Goal: Navigation & Orientation: Find specific page/section

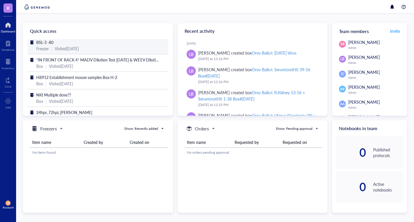
click at [48, 42] on span "BSL-3 -80" at bounding box center [44, 42] width 17 height 6
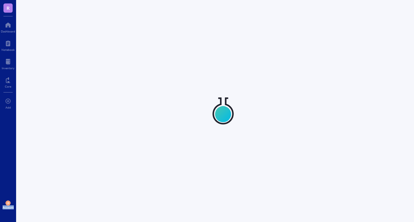
click at [48, 42] on div at bounding box center [223, 111] width 414 height 222
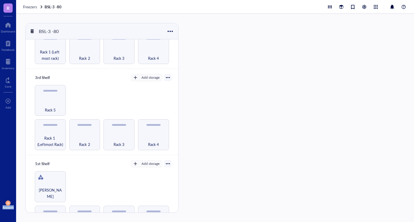
scroll to position [163, 0]
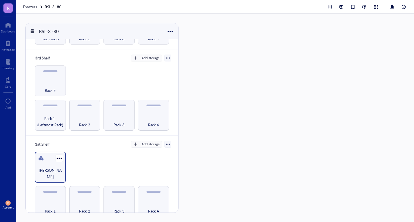
click at [57, 167] on div "[PERSON_NAME]" at bounding box center [50, 173] width 25 height 13
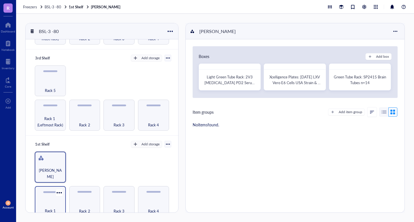
click at [52, 194] on div "Rack 1" at bounding box center [50, 201] width 31 height 31
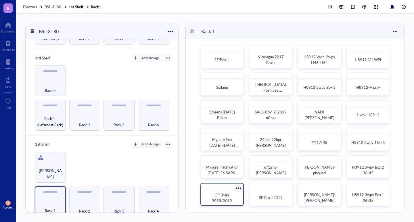
scroll to position [1, 0]
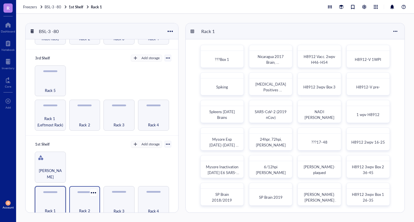
click at [82, 202] on div "Rack 2" at bounding box center [84, 207] width 25 height 13
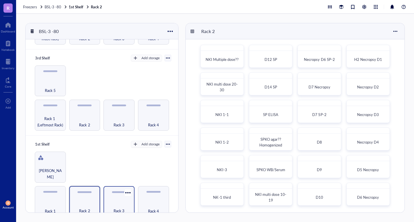
click at [121, 195] on div "Rack 3" at bounding box center [118, 201] width 31 height 31
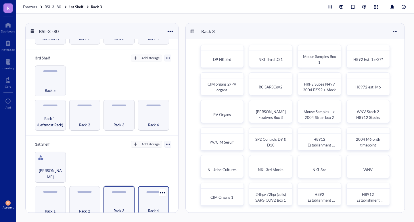
click at [158, 201] on div "Rack 4" at bounding box center [153, 207] width 25 height 13
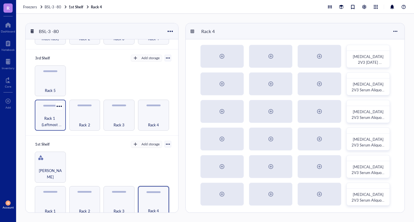
click at [61, 111] on div "Rack 1 (Leftmost Rack)" at bounding box center [50, 115] width 31 height 31
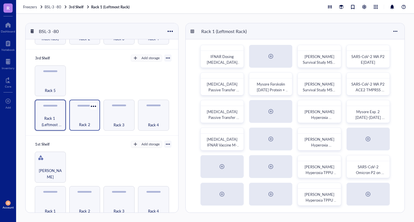
click at [94, 118] on div "Rack 2" at bounding box center [84, 121] width 25 height 13
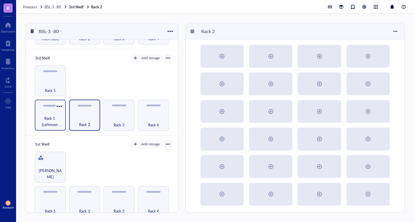
click at [60, 115] on span "Rack 1 (Leftmost Rack)" at bounding box center [50, 121] width 25 height 13
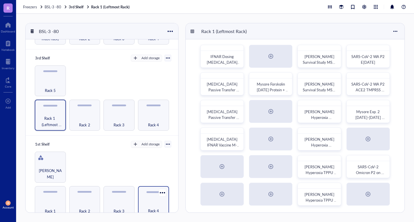
click at [151, 201] on div "Rack 4" at bounding box center [153, 207] width 25 height 13
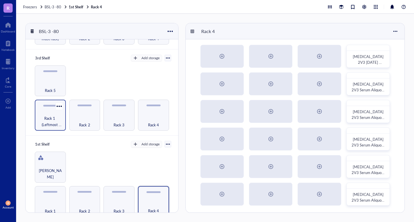
click at [59, 116] on span "Rack 1 (Leftmost Rack)" at bounding box center [50, 121] width 25 height 13
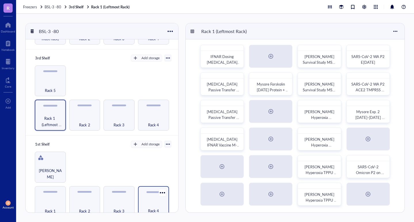
click at [149, 196] on div "Rack 4" at bounding box center [153, 201] width 31 height 31
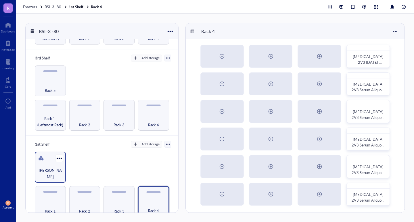
click at [59, 167] on div "[PERSON_NAME]" at bounding box center [50, 173] width 25 height 13
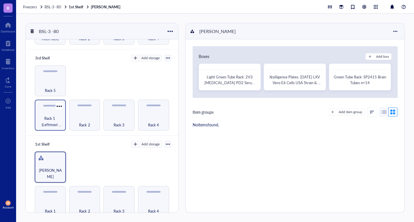
click at [52, 109] on div "Rack 1 (Leftmost Rack)" at bounding box center [50, 115] width 31 height 31
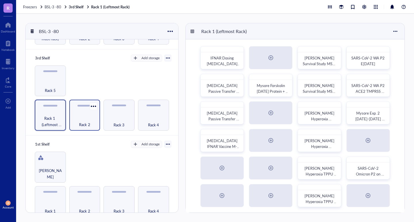
click at [81, 115] on div "Rack 2" at bounding box center [84, 121] width 25 height 13
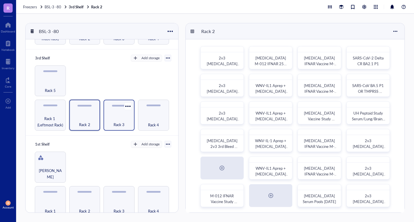
click at [130, 118] on div "Rack 3" at bounding box center [118, 115] width 31 height 31
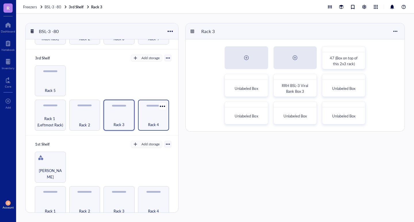
click at [142, 117] on div "Rack 4" at bounding box center [153, 121] width 25 height 13
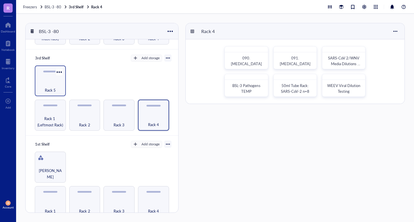
click at [60, 81] on div "Rack 5" at bounding box center [50, 87] width 25 height 13
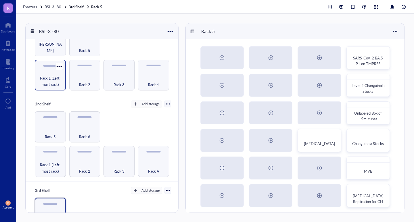
scroll to position [19, 0]
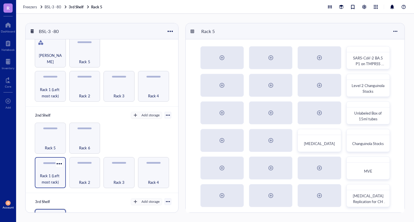
click at [52, 173] on span "Rack 1 (Left most rack)" at bounding box center [50, 179] width 25 height 13
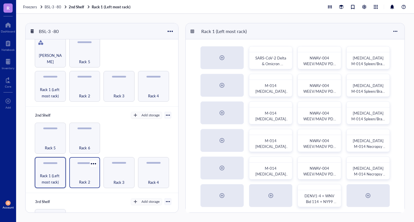
click at [92, 167] on div "Rack 2" at bounding box center [84, 172] width 31 height 31
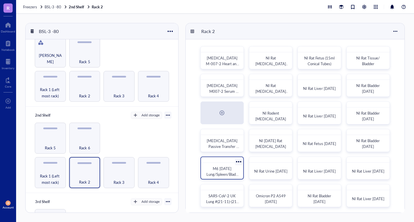
scroll to position [1, 0]
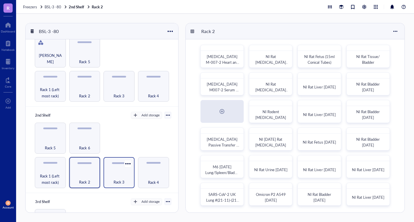
click at [111, 169] on div "Rack 3" at bounding box center [118, 172] width 31 height 31
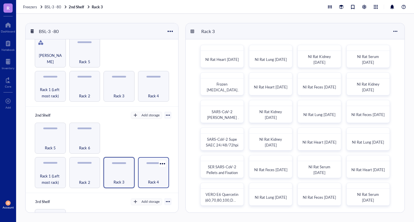
click at [149, 166] on div "Rack 4" at bounding box center [153, 172] width 31 height 31
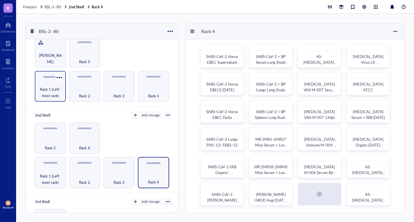
click at [42, 91] on span "Rack 1 (Left most rack)" at bounding box center [50, 92] width 25 height 13
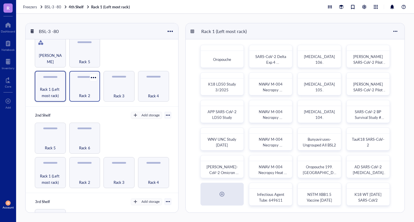
click at [91, 89] on div "Rack 2" at bounding box center [84, 92] width 25 height 13
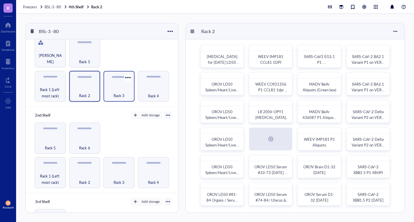
click at [110, 89] on div "Rack 3" at bounding box center [118, 92] width 25 height 13
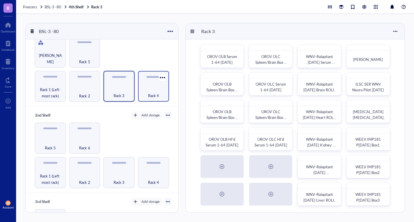
click at [148, 93] on span "Rack 4" at bounding box center [153, 96] width 11 height 6
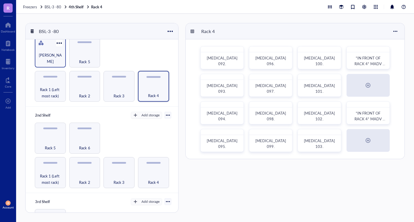
click at [55, 56] on div "[PERSON_NAME]" at bounding box center [50, 58] width 25 height 13
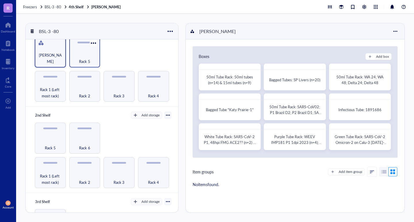
click at [78, 59] on div "Rack 5" at bounding box center [84, 58] width 25 height 13
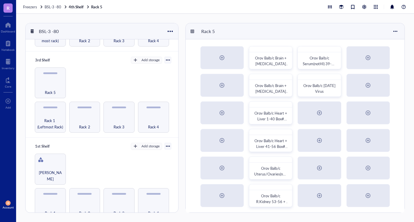
scroll to position [163, 0]
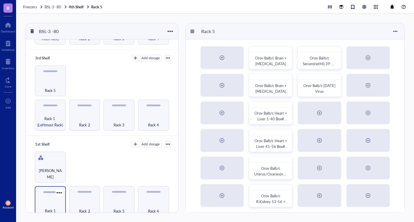
click at [57, 197] on div "Rack 1" at bounding box center [50, 201] width 31 height 31
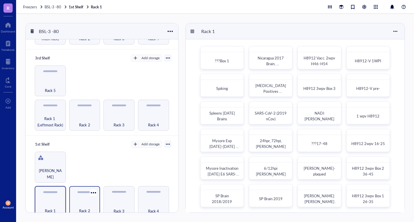
click at [83, 201] on div "Rack 2" at bounding box center [84, 207] width 25 height 13
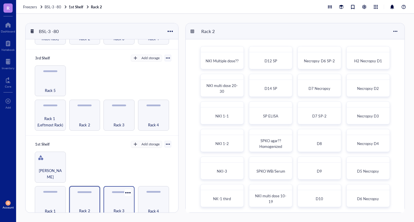
click at [117, 191] on div "Rack 3" at bounding box center [118, 201] width 31 height 31
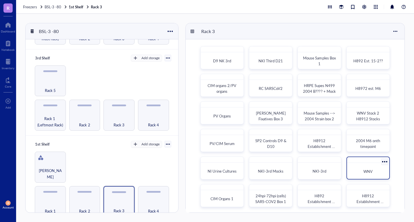
click at [374, 172] on div "WNV" at bounding box center [367, 172] width 33 height 6
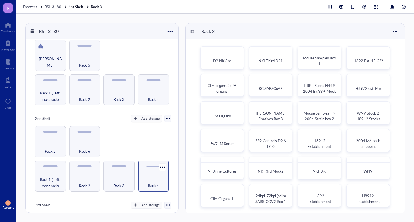
scroll to position [29, 0]
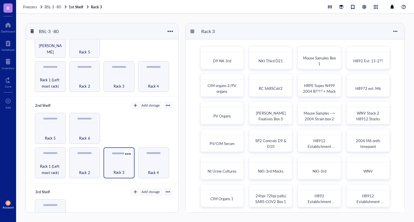
click at [122, 169] on span "Rack 3" at bounding box center [118, 172] width 11 height 6
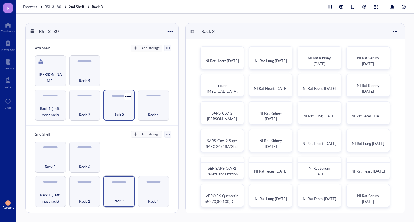
click at [122, 112] on span "Rack 3" at bounding box center [118, 114] width 11 height 6
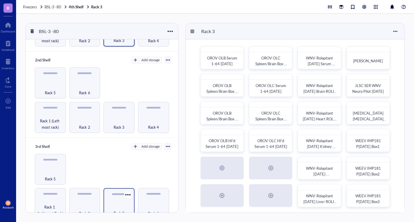
scroll to position [115, 0]
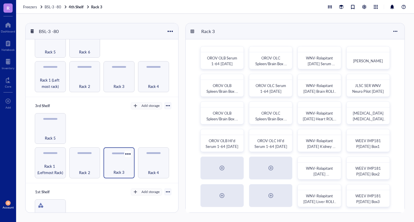
click at [119, 163] on div "Rack 3" at bounding box center [118, 169] width 25 height 13
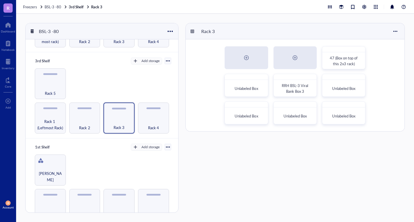
scroll to position [163, 0]
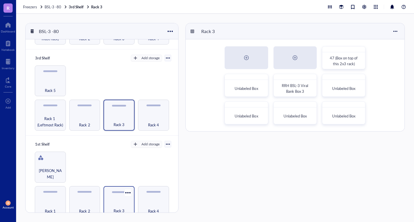
click at [118, 208] on span "Rack 3" at bounding box center [118, 211] width 11 height 6
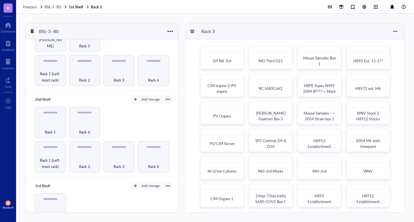
scroll to position [163, 0]
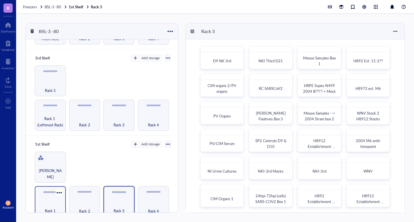
click at [43, 202] on div "Rack 1" at bounding box center [50, 207] width 25 height 13
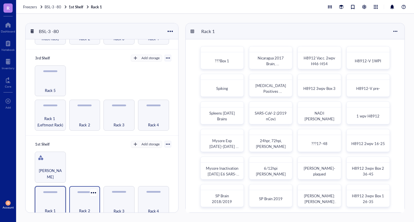
click at [86, 203] on div "Rack 2" at bounding box center [84, 207] width 25 height 13
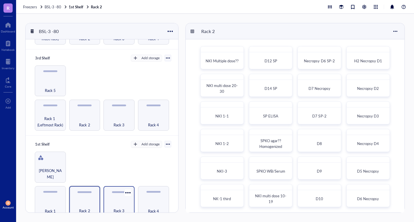
click at [114, 196] on div "Rack 3" at bounding box center [118, 201] width 31 height 31
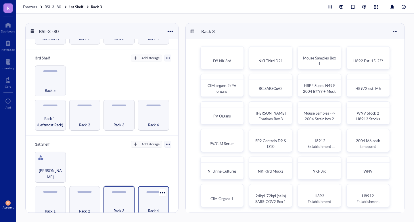
click at [146, 197] on div "Rack 4" at bounding box center [153, 201] width 31 height 31
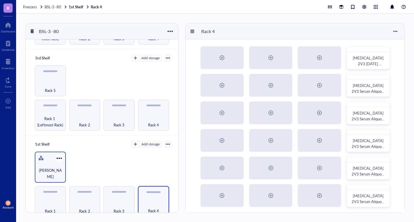
click at [56, 167] on div "[PERSON_NAME]" at bounding box center [50, 173] width 25 height 13
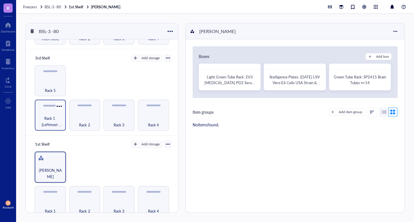
click at [47, 115] on span "Rack 1 (Leftmost Rack)" at bounding box center [50, 121] width 25 height 13
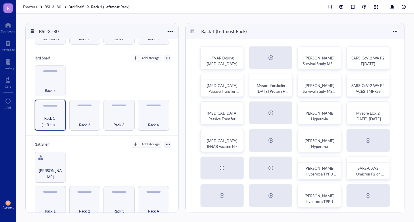
click at [182, 182] on div "BSL-3 -80 4th Shelf Add storage Rack 1 (Left most rack) Rack 2 Rack 3 Rack 4 [P…" at bounding box center [215, 118] width 398 height 208
click at [78, 115] on div "Rack 2" at bounding box center [84, 121] width 25 height 13
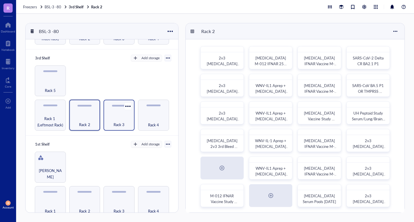
click at [124, 115] on div "Rack 3" at bounding box center [118, 121] width 25 height 13
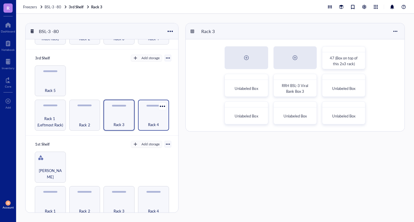
click at [147, 115] on div "Rack 4" at bounding box center [153, 121] width 25 height 13
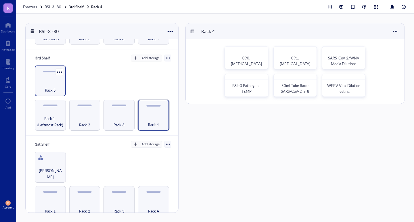
click at [53, 87] on span "Rack 5" at bounding box center [50, 90] width 11 height 6
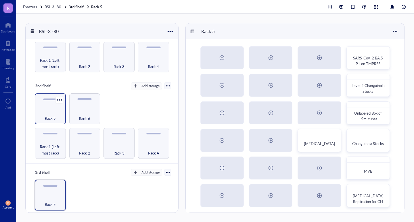
scroll to position [48, 0]
click at [53, 145] on span "Rack 1 (Left most rack)" at bounding box center [50, 150] width 25 height 13
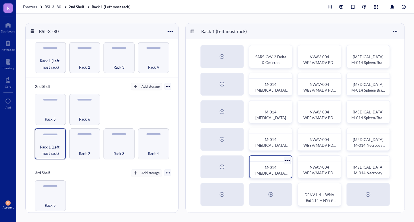
scroll to position [1, 0]
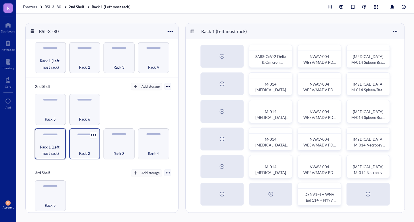
click at [77, 144] on div "Rack 2" at bounding box center [84, 150] width 25 height 13
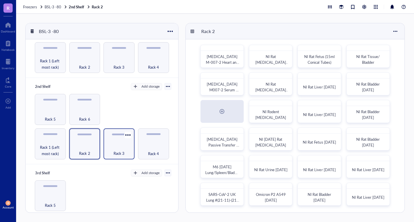
click at [113, 146] on div "Rack 3" at bounding box center [118, 150] width 25 height 13
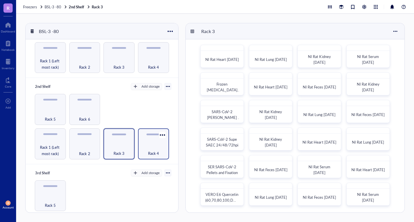
click at [148, 150] on span "Rack 4" at bounding box center [153, 153] width 11 height 6
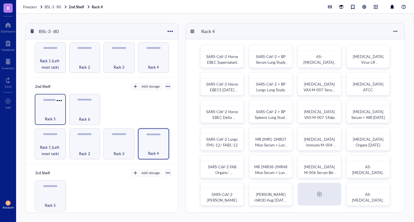
click at [56, 115] on div "Rack 5" at bounding box center [50, 115] width 25 height 13
